Goal: Information Seeking & Learning: Check status

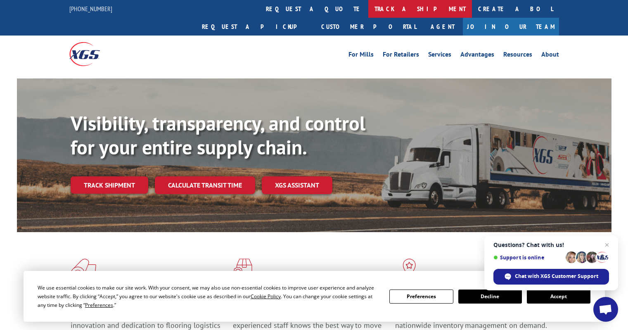
click at [369, 10] on link "track a shipment" at bounding box center [421, 9] width 104 height 18
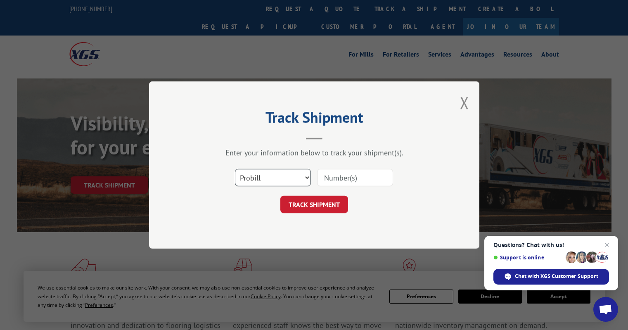
click at [300, 180] on select "Select category... Probill BOL PO" at bounding box center [273, 177] width 76 height 17
select select "po"
click at [235, 169] on select "Select category... Probill BOL PO" at bounding box center [273, 177] width 76 height 17
click at [331, 177] on input at bounding box center [355, 177] width 76 height 17
type input "CC038127"
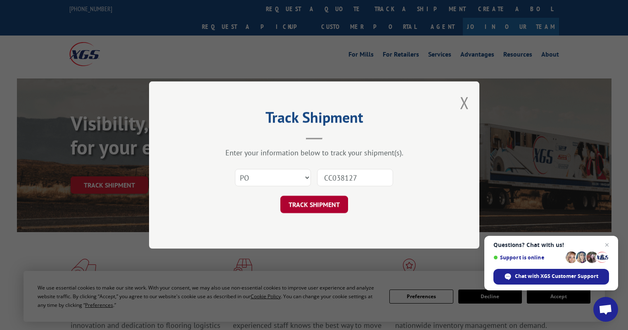
click at [312, 202] on button "TRACK SHIPMENT" at bounding box center [315, 204] width 68 height 17
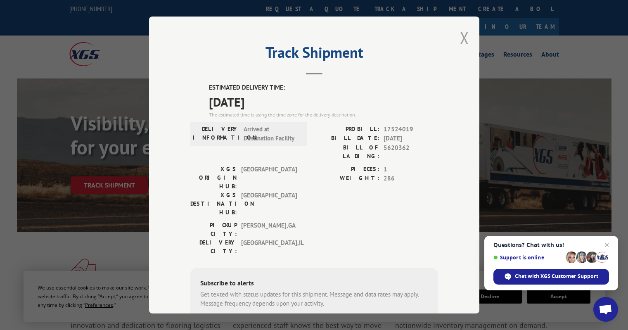
click at [460, 39] on button "Close modal" at bounding box center [464, 38] width 9 height 22
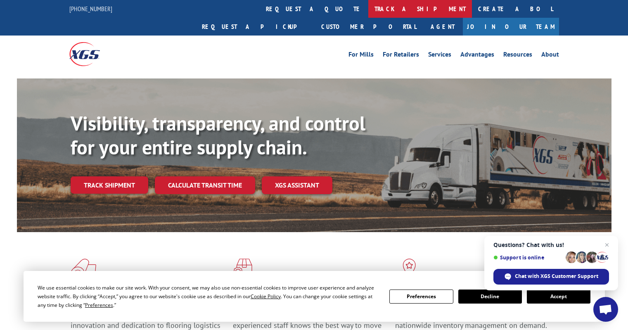
click at [369, 10] on link "track a shipment" at bounding box center [421, 9] width 104 height 18
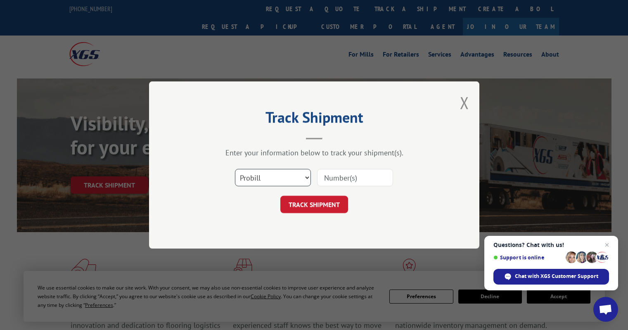
click at [266, 181] on select "Select category... Probill BOL PO" at bounding box center [273, 177] width 76 height 17
select select "po"
click at [235, 169] on select "Select category... Probill BOL PO" at bounding box center [273, 177] width 76 height 17
click at [327, 176] on input at bounding box center [355, 177] width 76 height 17
type input "CC038127"
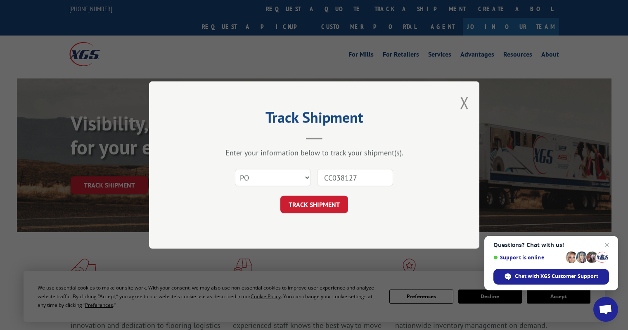
click button "TRACK SHIPMENT" at bounding box center [315, 204] width 68 height 17
